Goal: Task Accomplishment & Management: Complete application form

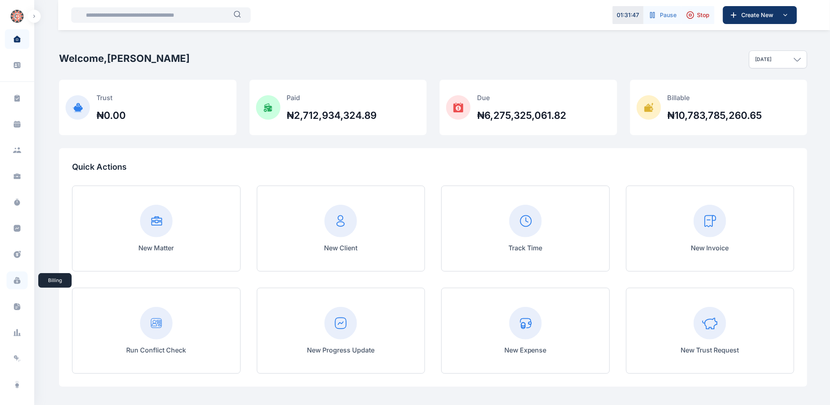
click at [17, 282] on icon at bounding box center [17, 281] width 7 height 4
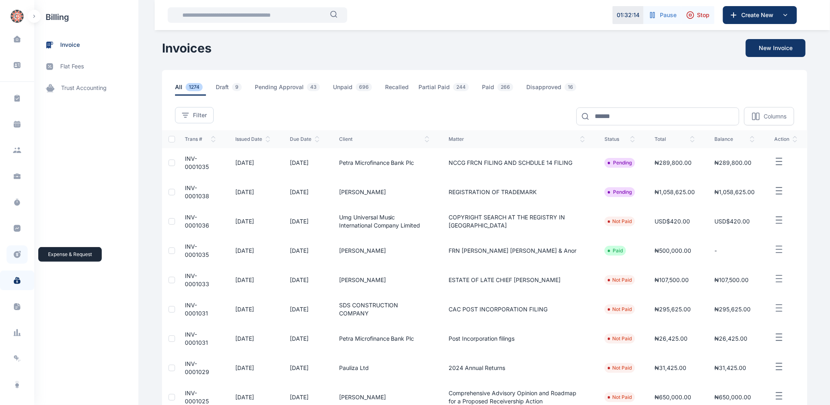
click at [13, 252] on icon at bounding box center [17, 254] width 8 height 9
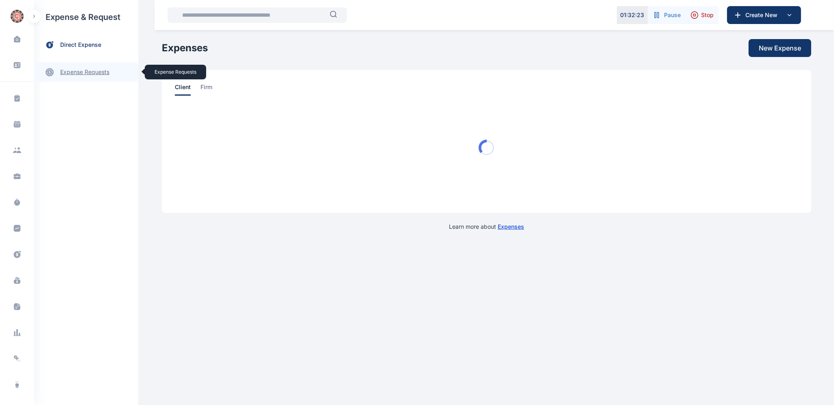
click at [85, 73] on link "expense requests expense requests" at bounding box center [86, 72] width 104 height 20
click at [89, 101] on span "Expense Request Expense Request" at bounding box center [98, 100] width 74 height 15
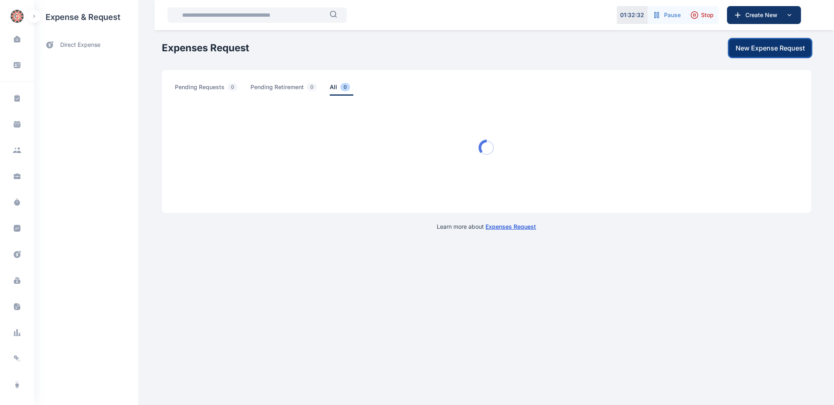
click at [753, 48] on span "New Expense Request" at bounding box center [770, 48] width 69 height 10
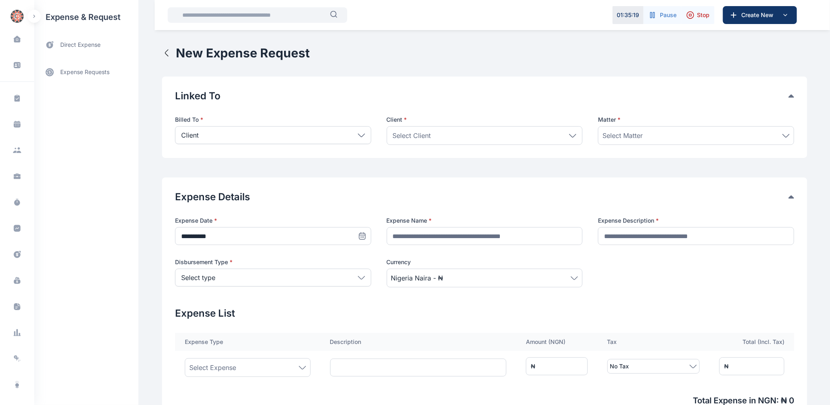
click at [358, 134] on icon at bounding box center [361, 135] width 7 height 4
click at [189, 172] on p "Firm" at bounding box center [272, 172] width 181 height 8
click at [360, 276] on icon at bounding box center [361, 276] width 7 height 3
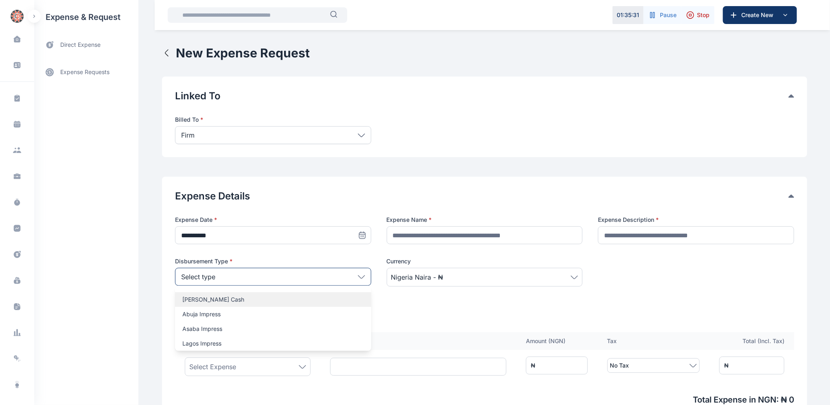
click at [223, 303] on p "[PERSON_NAME] Cash" at bounding box center [272, 299] width 181 height 8
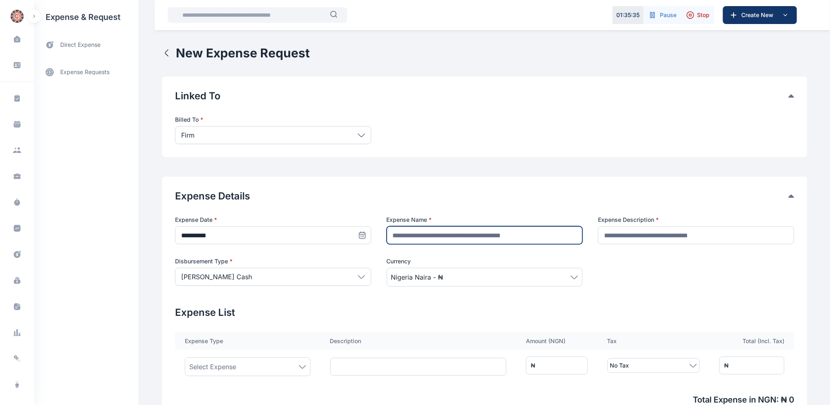
click at [568, 237] on input "text" at bounding box center [484, 235] width 196 height 18
type input "**********"
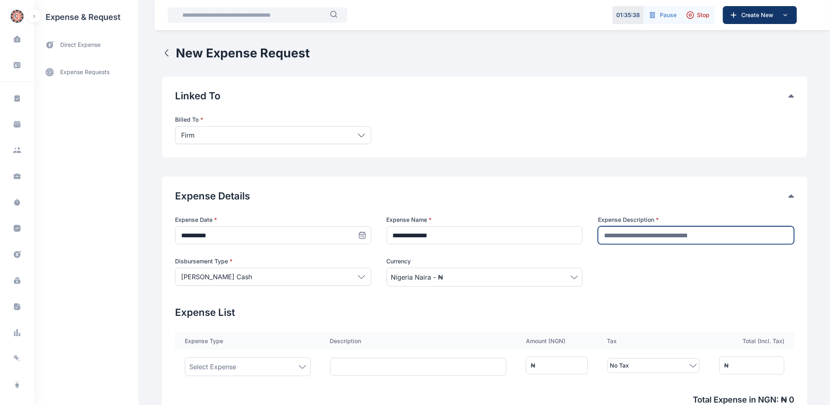
click at [758, 235] on input "text" at bounding box center [696, 235] width 196 height 18
type input "**********"
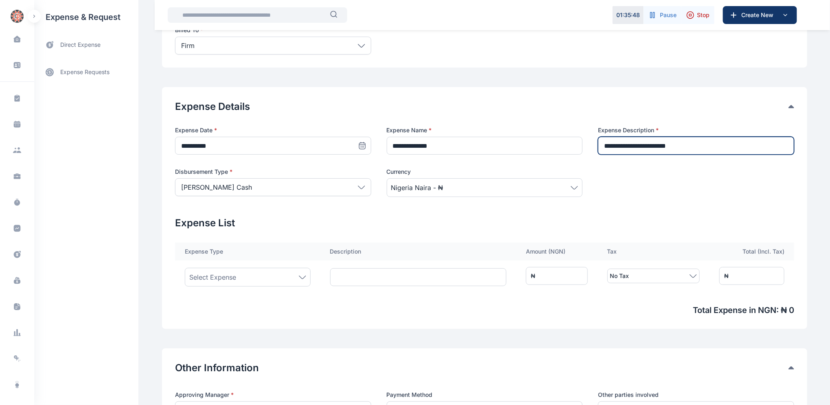
scroll to position [91, 0]
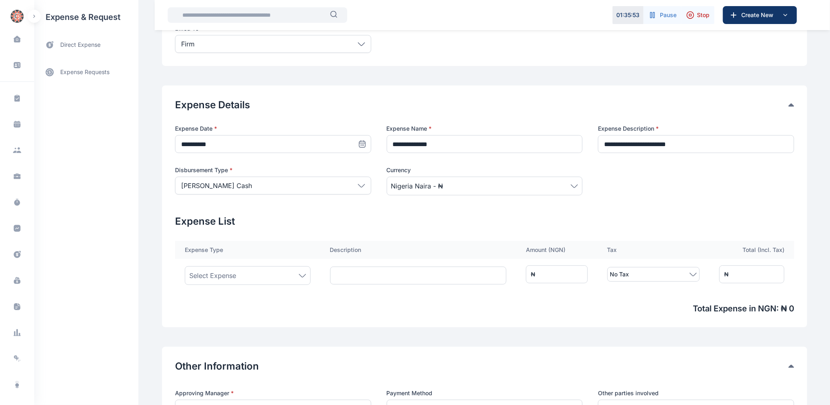
click at [299, 274] on icon at bounding box center [302, 276] width 7 height 4
click at [254, 305] on input at bounding box center [247, 305] width 110 height 18
type input "****"
click at [253, 329] on span "Local Travel / Transportation Costs" at bounding box center [232, 328] width 81 height 7
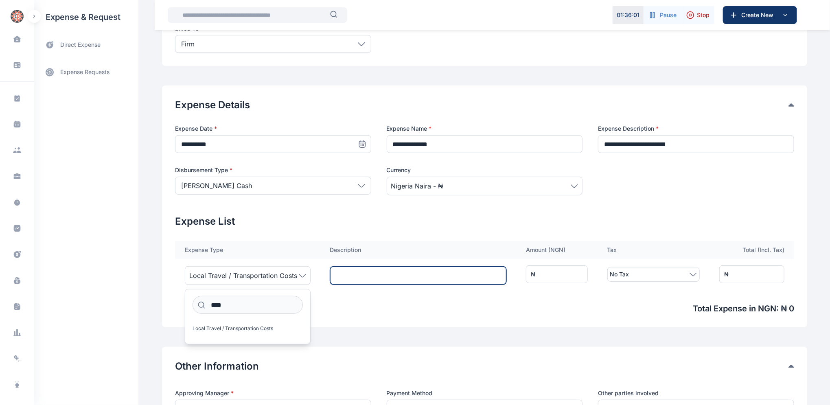
click at [339, 274] on input "text" at bounding box center [418, 275] width 177 height 18
type input "**********"
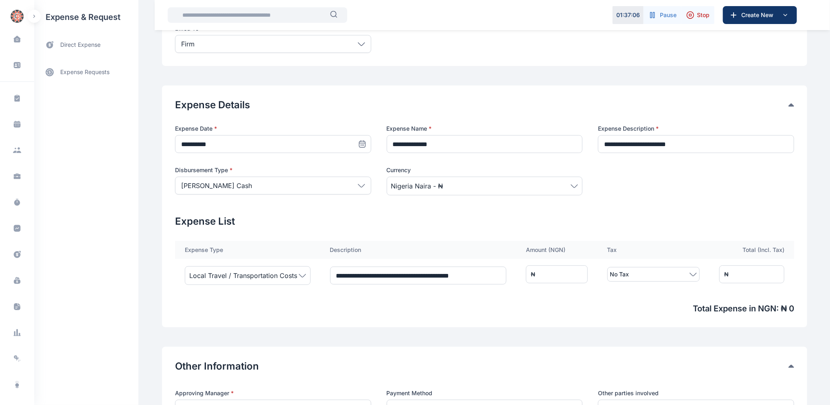
click at [668, 275] on span "No Tax" at bounding box center [653, 274] width 87 height 10
click at [554, 271] on input "*" at bounding box center [557, 274] width 62 height 18
type input "**"
type input "***"
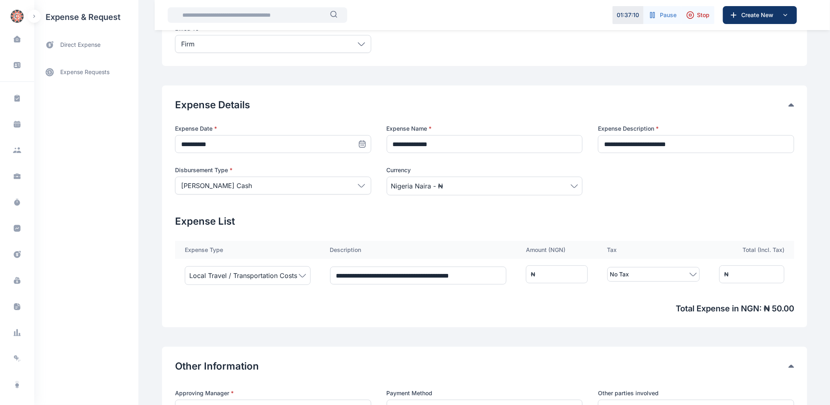
type input "***"
click at [622, 311] on span "Total Expense in NGN : ₦ 500.00" at bounding box center [484, 308] width 619 height 11
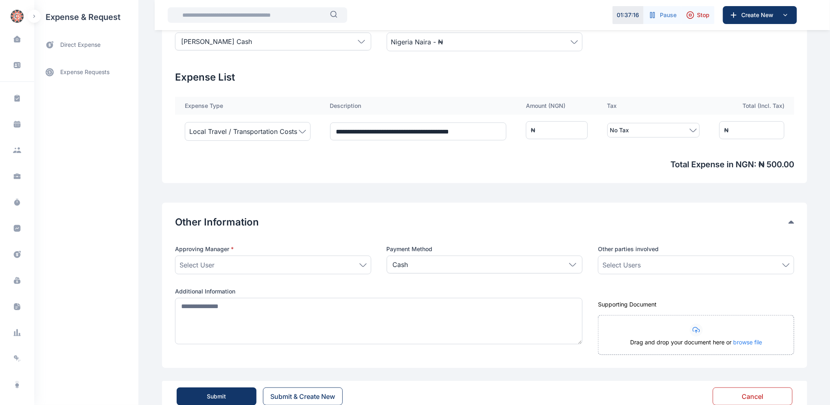
scroll to position [249, 0]
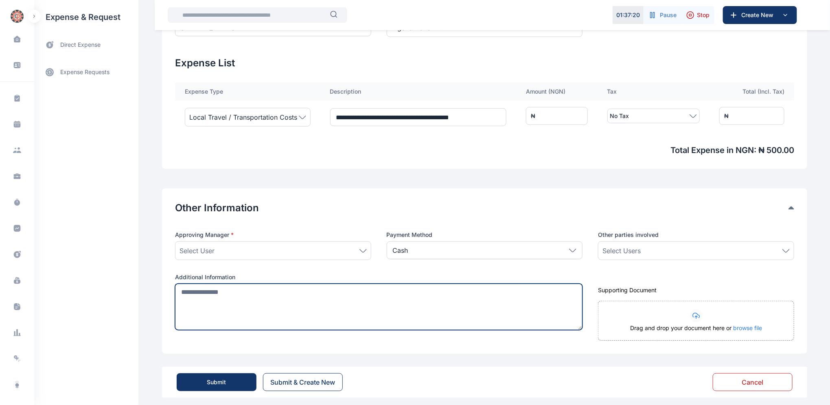
click at [230, 294] on textarea at bounding box center [378, 307] width 407 height 46
drag, startPoint x: 362, startPoint y: 290, endPoint x: 373, endPoint y: 292, distance: 11.3
click at [366, 290] on textarea "**********" at bounding box center [380, 307] width 410 height 46
click at [412, 292] on textarea "**********" at bounding box center [380, 307] width 410 height 46
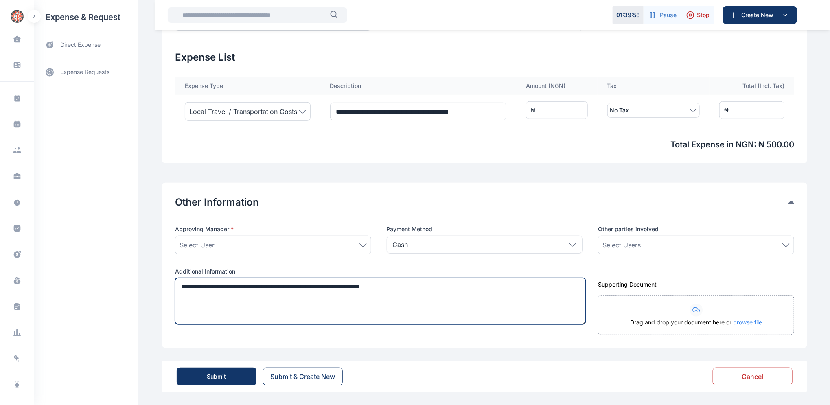
type textarea "**********"
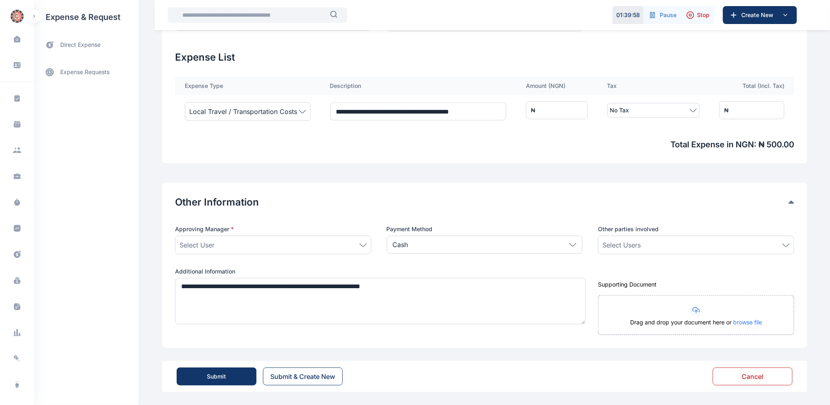
click at [214, 376] on div "Submit" at bounding box center [216, 376] width 19 height 8
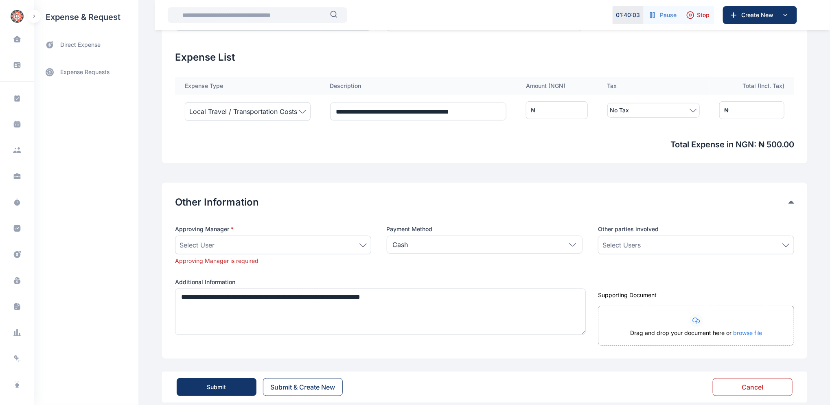
click at [360, 246] on icon at bounding box center [362, 245] width 7 height 4
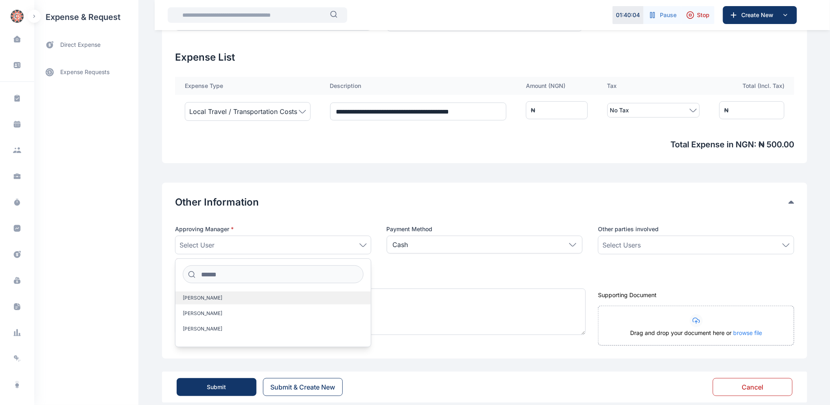
click at [211, 295] on span "[PERSON_NAME]" at bounding box center [202, 298] width 39 height 7
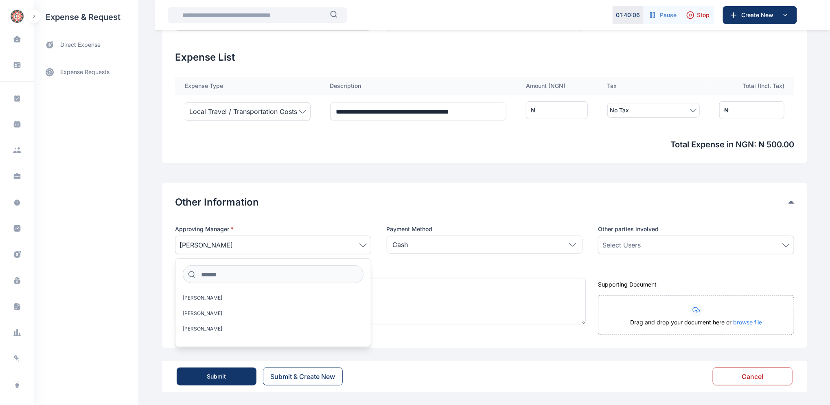
click at [214, 373] on div "Submit" at bounding box center [216, 376] width 19 height 8
click at [210, 375] on div "Submit" at bounding box center [216, 376] width 19 height 8
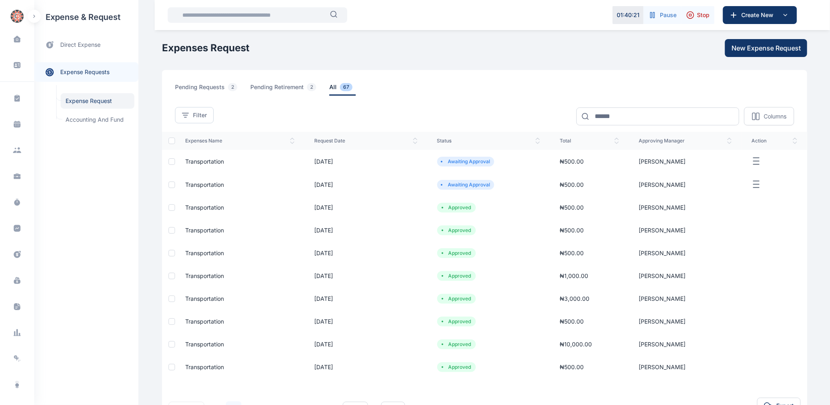
click at [755, 185] on icon "button" at bounding box center [756, 184] width 10 height 10
click at [727, 194] on span "Cancel Request" at bounding box center [725, 194] width 42 height 8
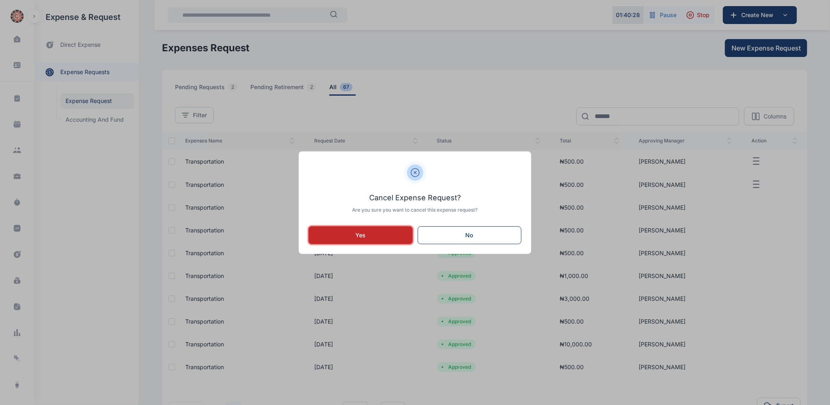
click at [376, 236] on div "Yes" at bounding box center [360, 235] width 78 height 8
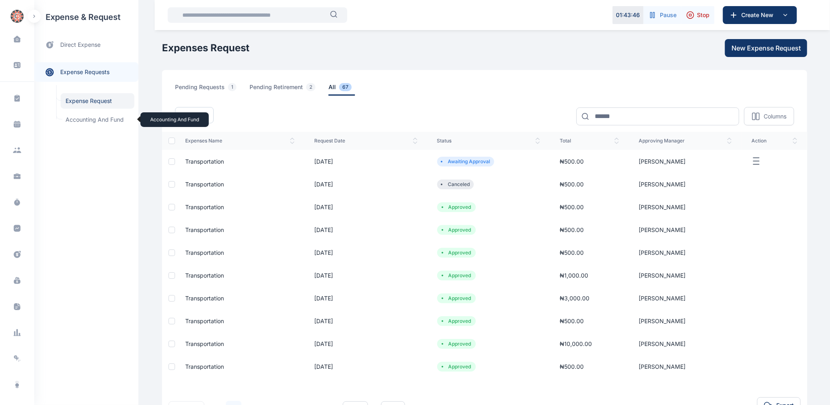
click at [90, 118] on span "Accounting and Fund Accounting and Fund" at bounding box center [98, 119] width 74 height 15
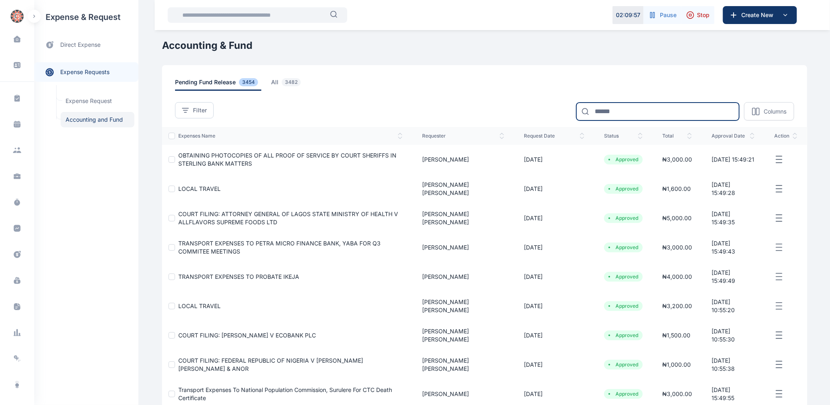
click at [622, 113] on input at bounding box center [657, 112] width 163 height 18
click at [608, 112] on input at bounding box center [657, 112] width 163 height 18
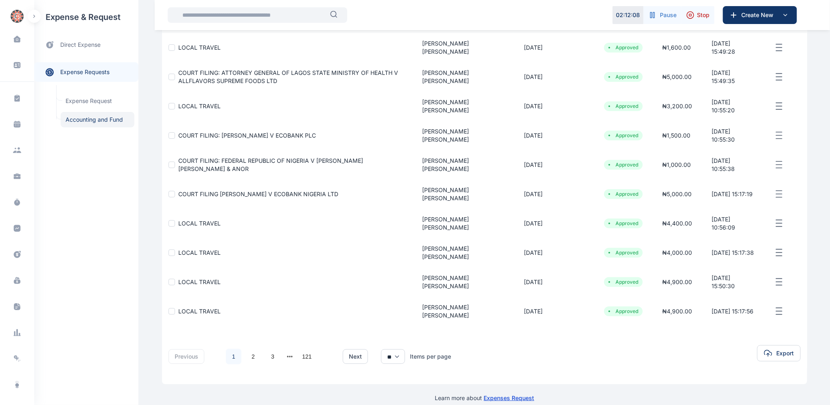
scroll to position [114, 0]
click at [250, 352] on link "2" at bounding box center [252, 354] width 15 height 15
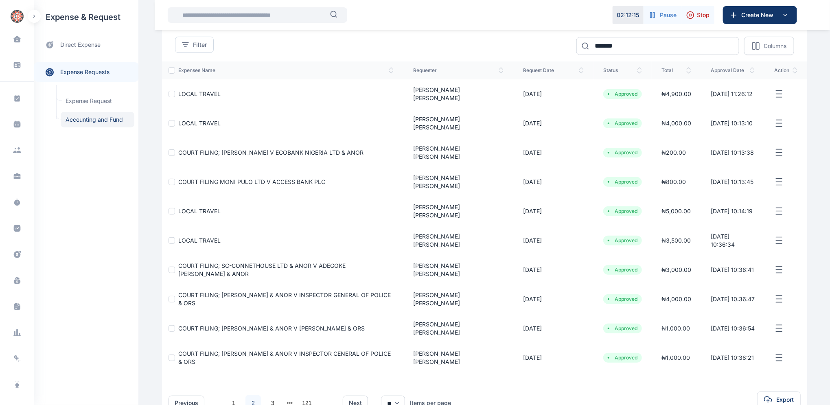
scroll to position [73, 0]
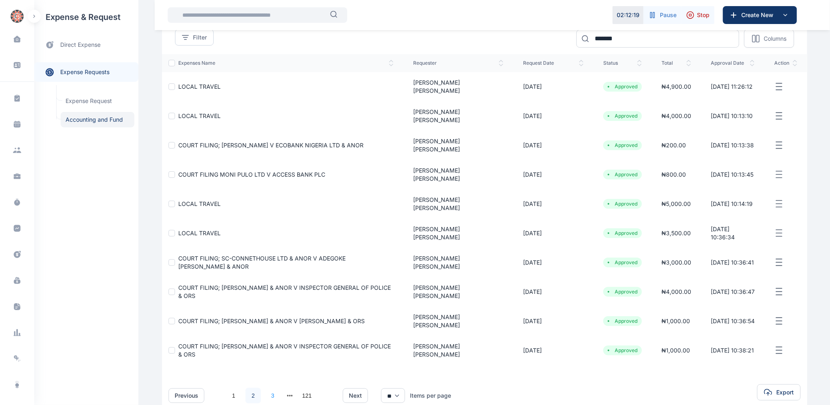
click at [269, 388] on link "3" at bounding box center [272, 395] width 15 height 15
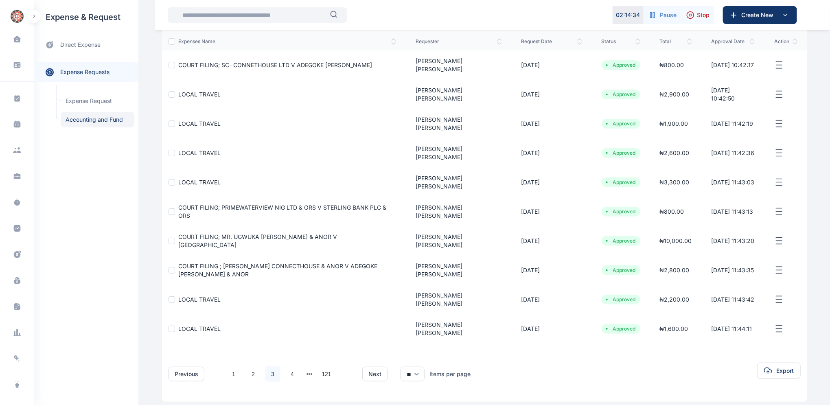
scroll to position [103, 0]
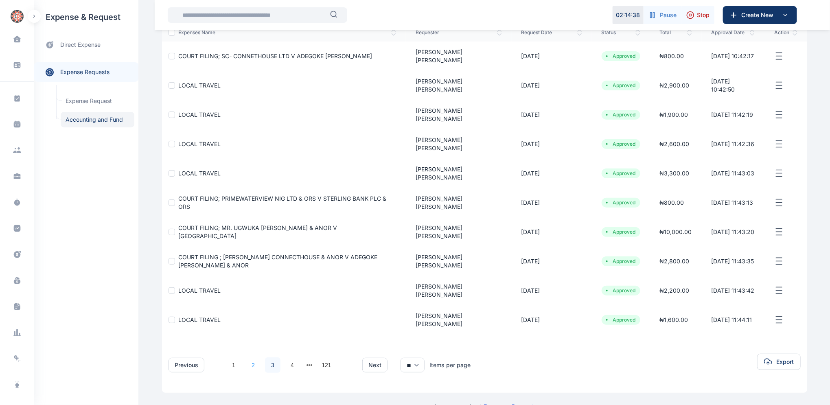
click at [249, 357] on link "2" at bounding box center [252, 364] width 15 height 15
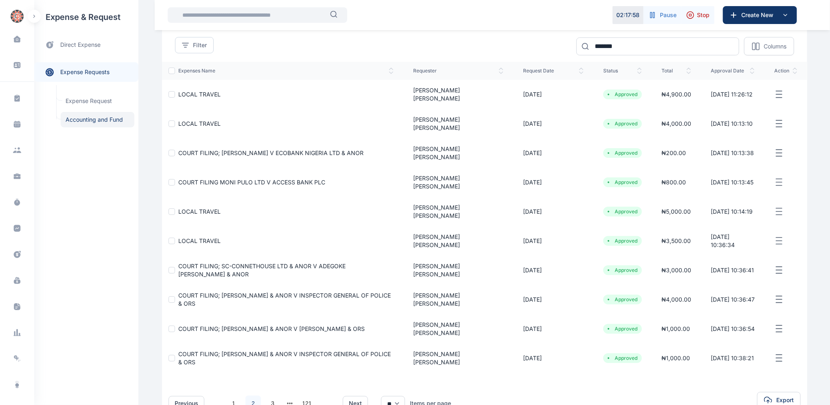
scroll to position [73, 0]
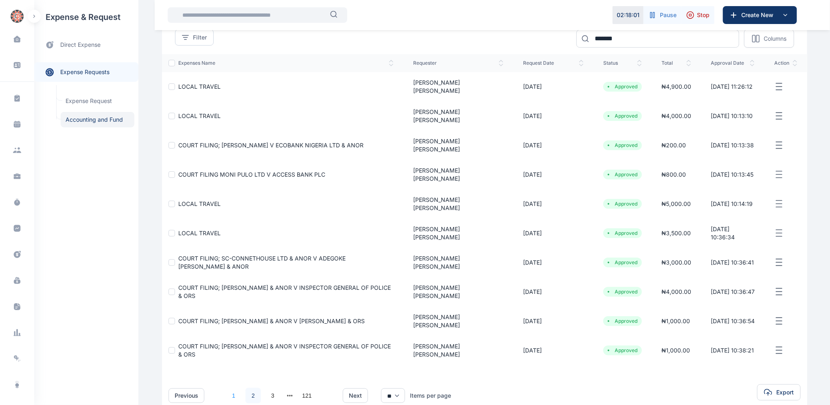
click at [228, 388] on link "1" at bounding box center [233, 395] width 15 height 15
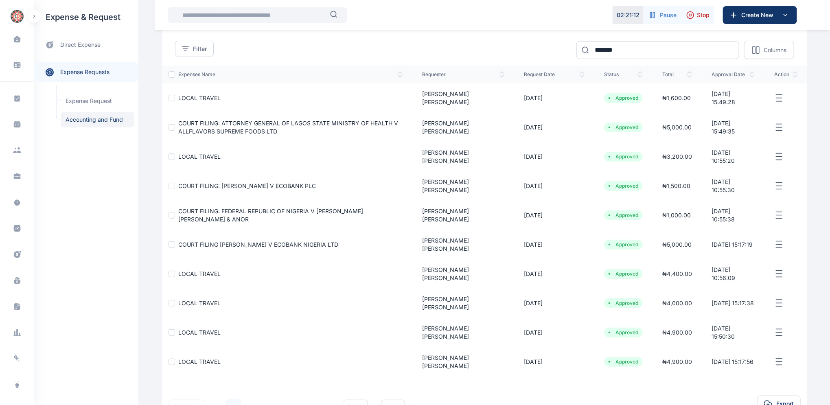
scroll to position [59, 0]
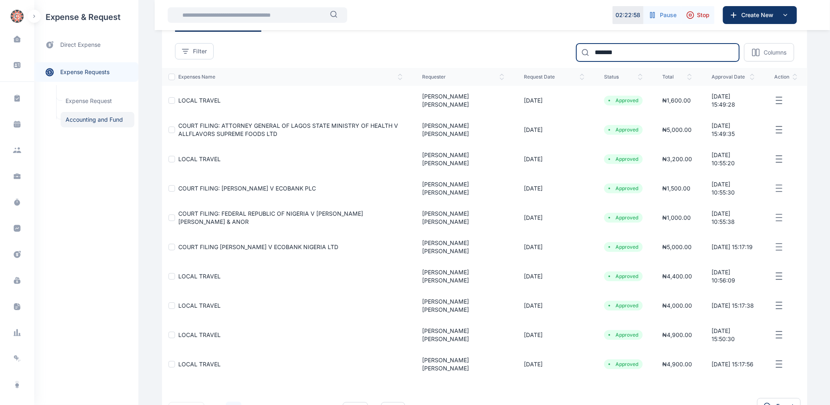
click at [618, 51] on input "*******" at bounding box center [657, 53] width 163 height 18
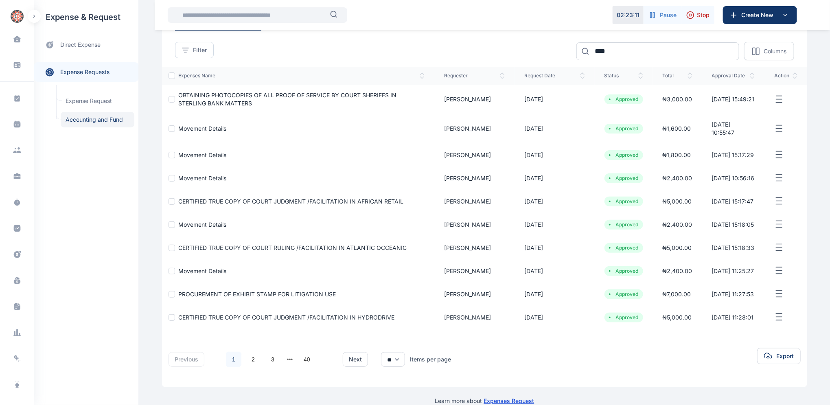
scroll to position [122, 0]
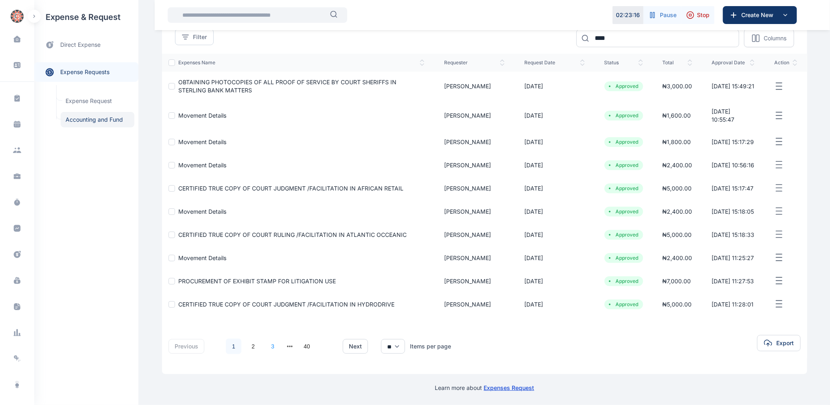
drag, startPoint x: 268, startPoint y: 346, endPoint x: 271, endPoint y: 342, distance: 4.6
click at [271, 342] on link "3" at bounding box center [272, 345] width 15 height 15
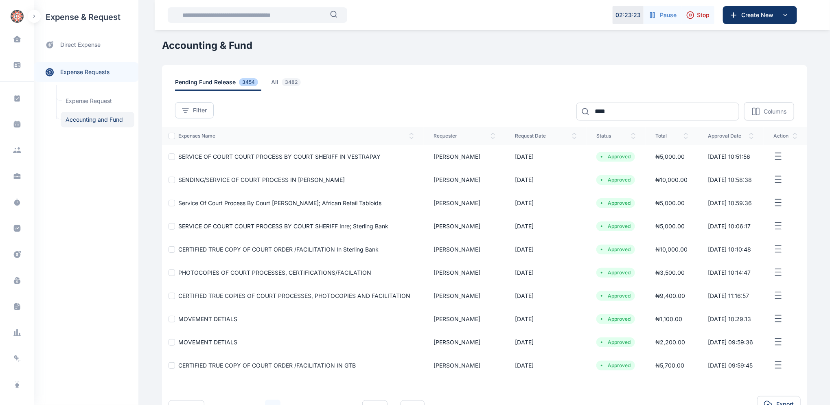
scroll to position [61, 0]
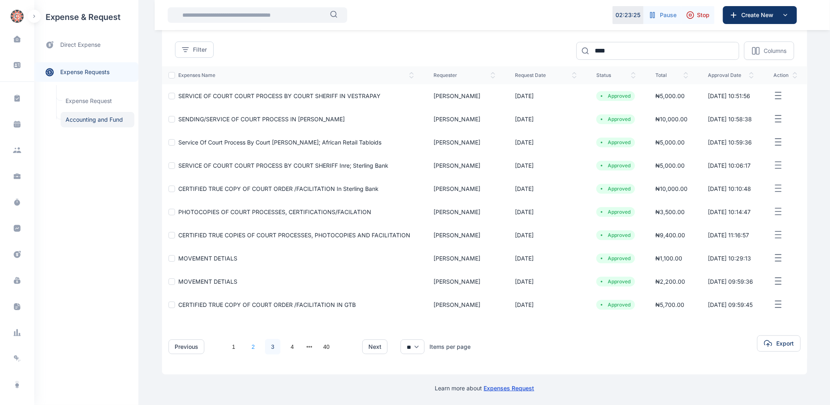
click at [249, 344] on link "2" at bounding box center [252, 346] width 15 height 15
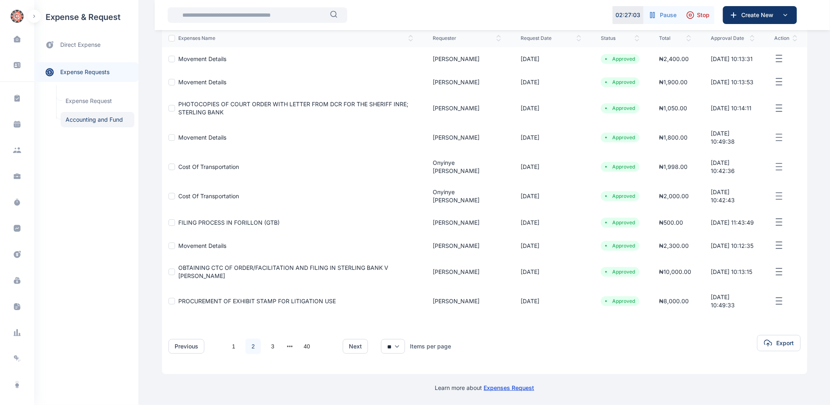
scroll to position [116, 0]
click at [229, 344] on link "1" at bounding box center [233, 345] width 15 height 15
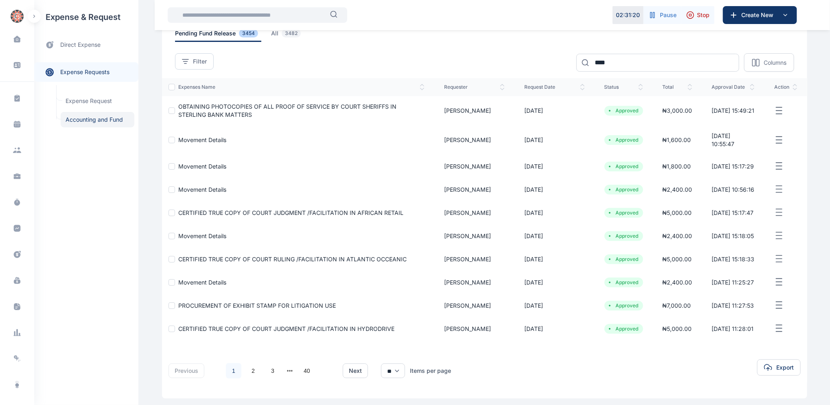
scroll to position [47, 0]
click at [626, 61] on input "****" at bounding box center [657, 64] width 163 height 18
type input "*"
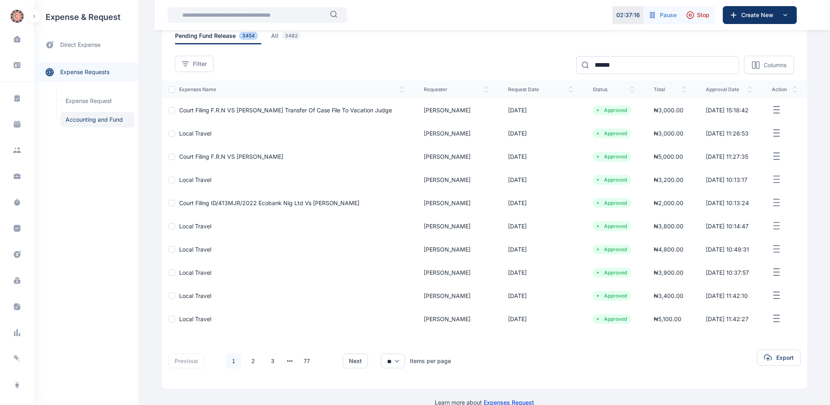
scroll to position [61, 0]
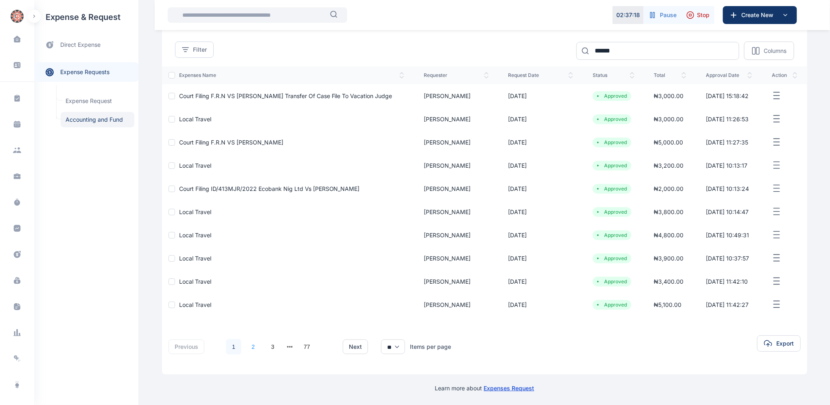
click at [250, 346] on link "2" at bounding box center [252, 346] width 15 height 15
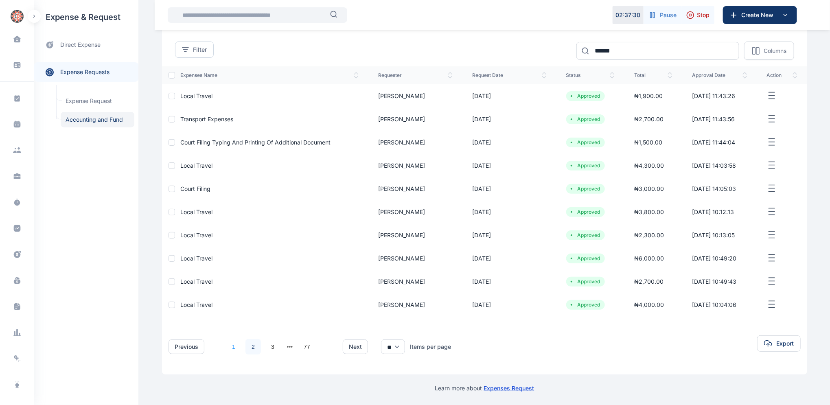
click at [231, 347] on link "1" at bounding box center [233, 346] width 15 height 15
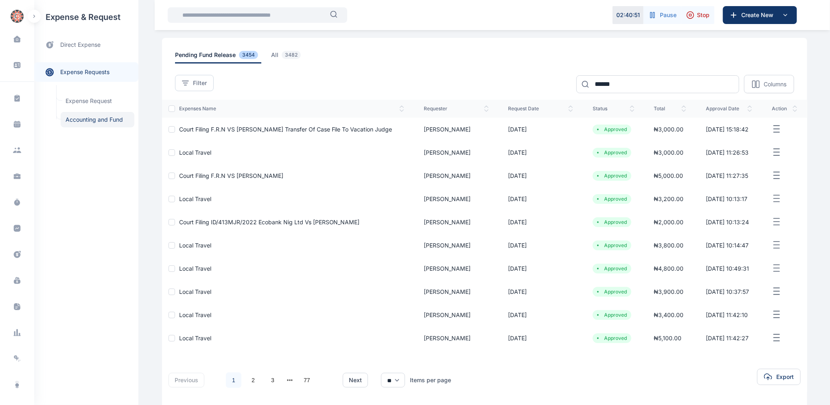
scroll to position [23, 0]
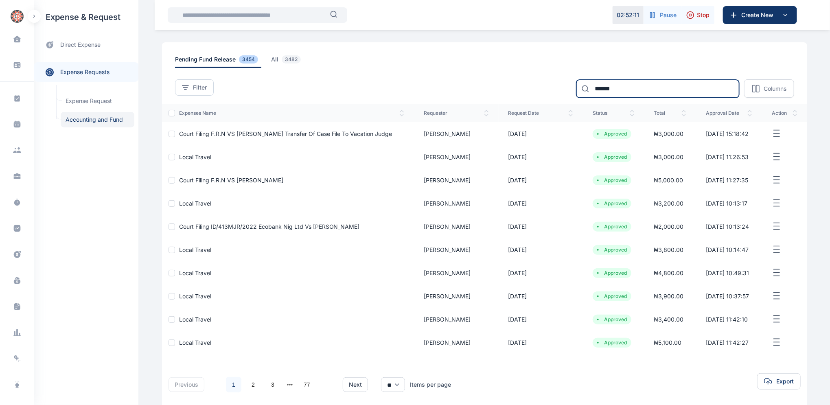
click at [621, 90] on input "******" at bounding box center [657, 89] width 163 height 18
type input "*"
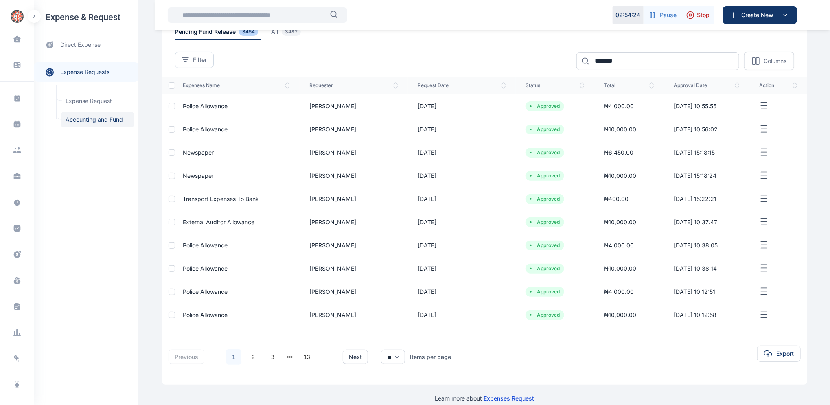
scroll to position [55, 0]
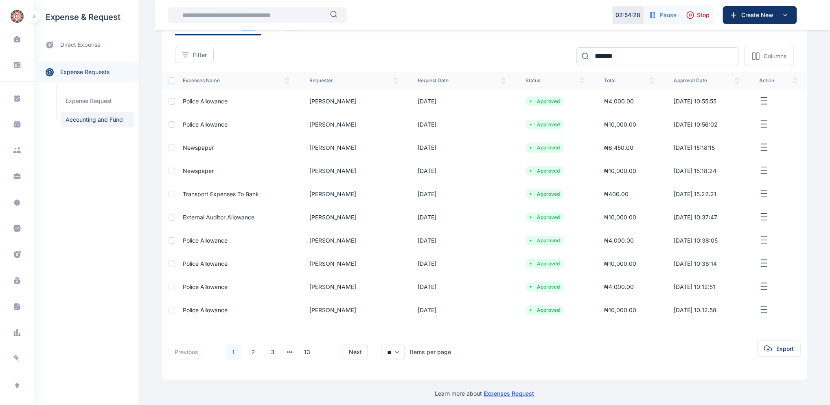
click at [229, 351] on link "1" at bounding box center [233, 351] width 15 height 15
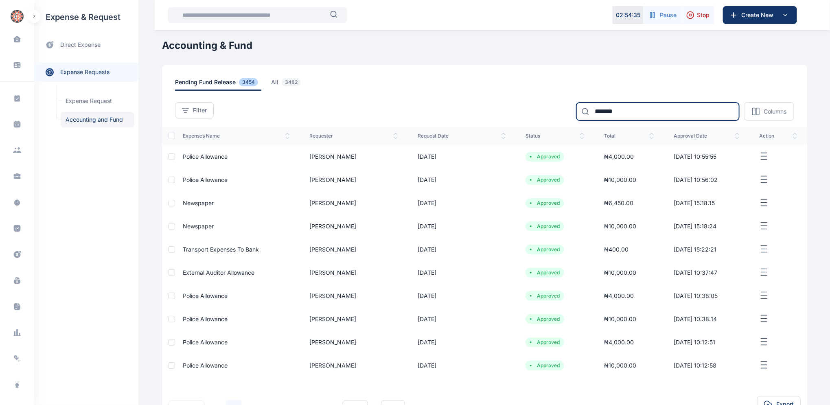
click at [642, 109] on input "*******" at bounding box center [657, 112] width 163 height 18
type input "*"
type input "******"
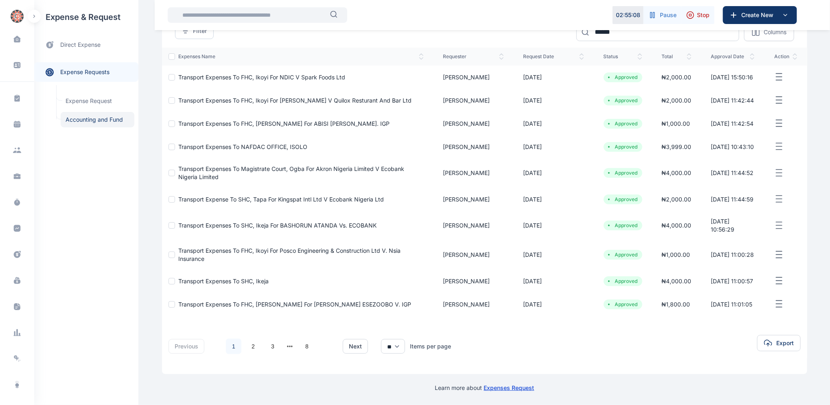
scroll to position [122, 0]
click at [249, 347] on link "2" at bounding box center [252, 345] width 15 height 15
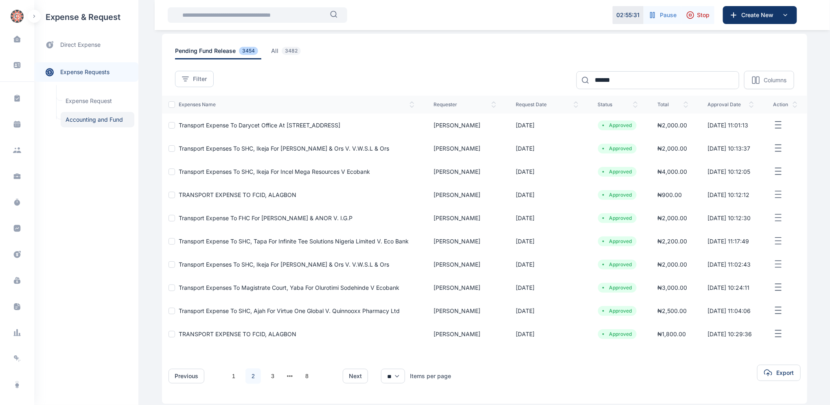
scroll to position [61, 0]
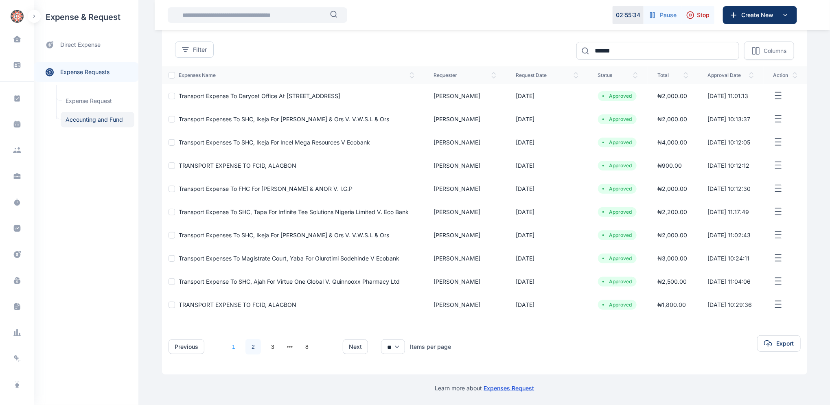
click at [227, 345] on link "1" at bounding box center [233, 346] width 15 height 15
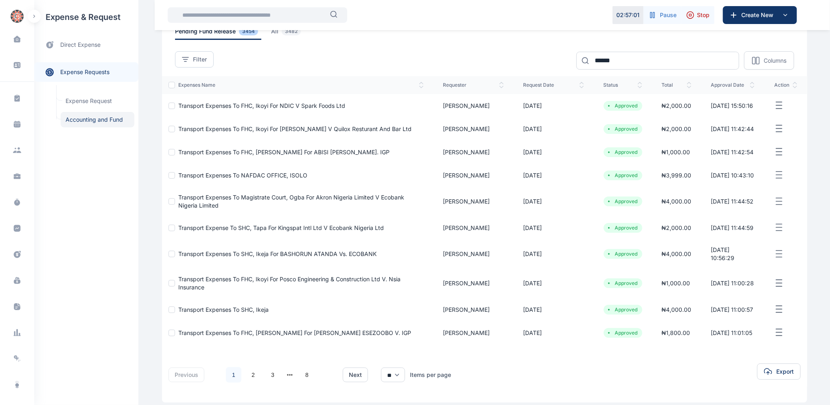
scroll to position [50, 0]
